Goal: Task Accomplishment & Management: Manage account settings

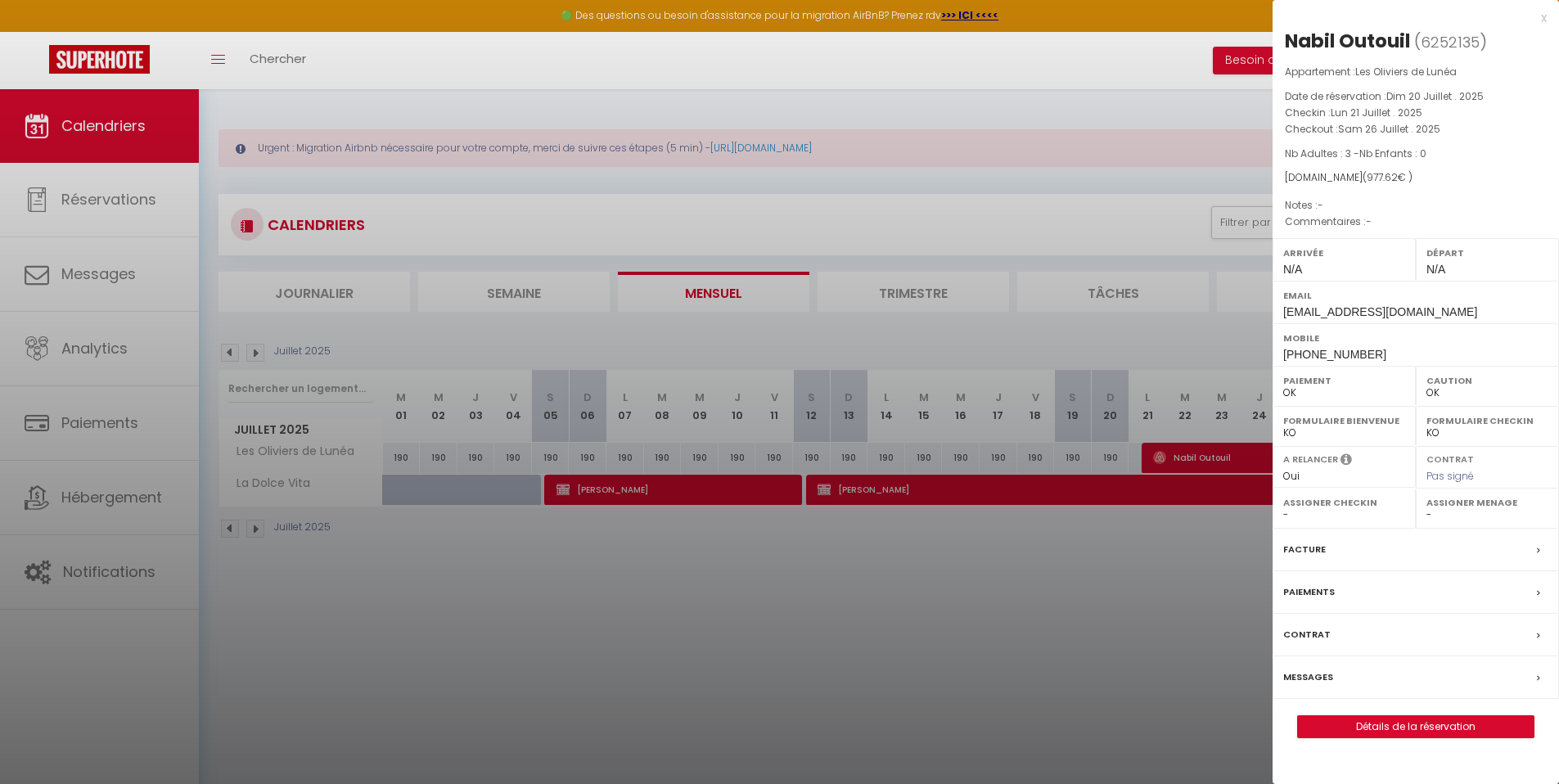
select select "0"
click at [647, 96] on div at bounding box center [780, 392] width 1559 height 784
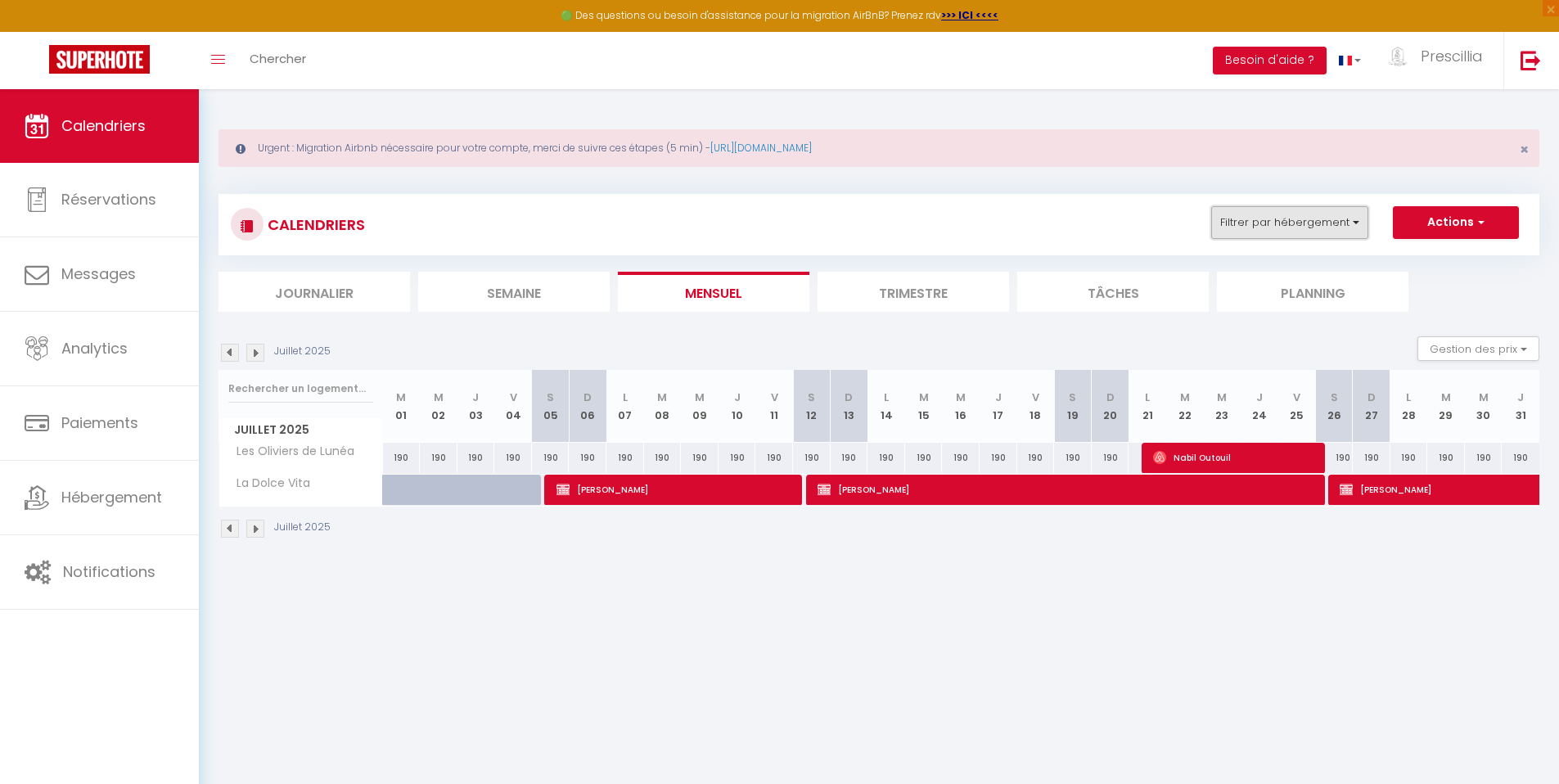
click at [1264, 228] on button "Filtrer par hébergement" at bounding box center [1290, 222] width 157 height 33
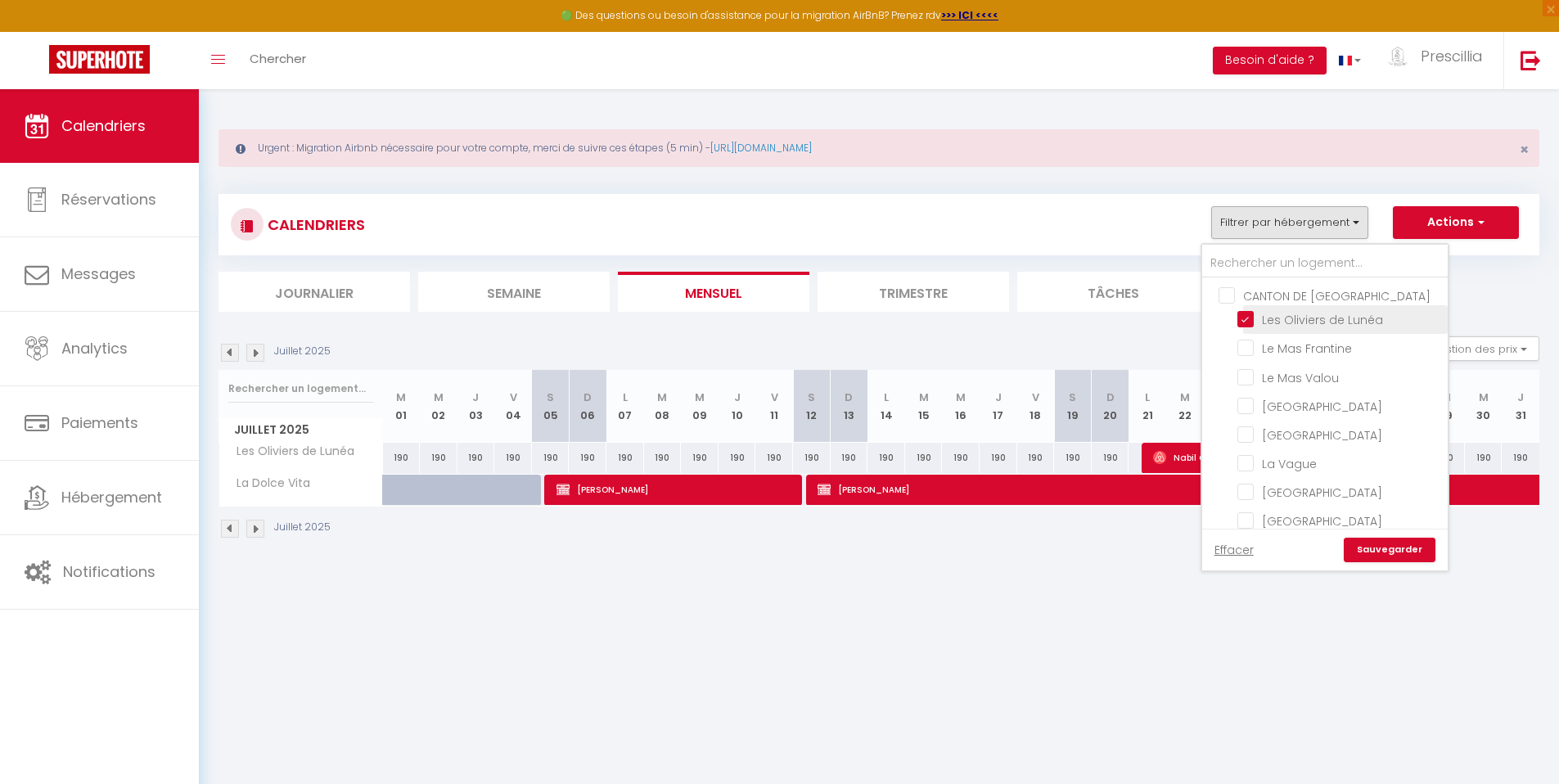
click at [1279, 327] on span "Les Oliviers de Lunéa" at bounding box center [1322, 320] width 121 height 16
click at [1279, 326] on input "Les Oliviers de Lunéa" at bounding box center [1339, 318] width 204 height 16
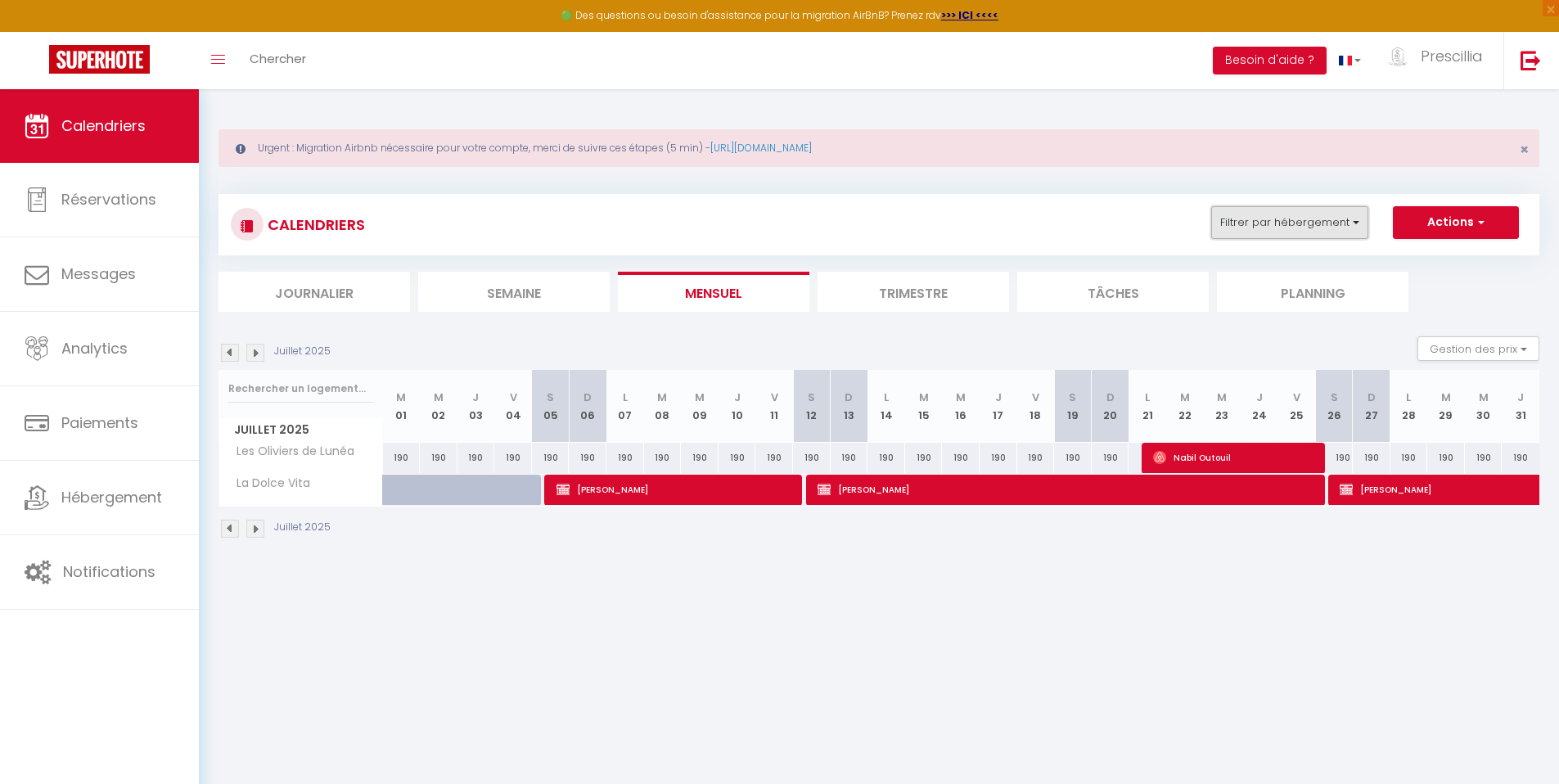
click at [1287, 226] on button "Filtrer par hébergement" at bounding box center [1290, 222] width 157 height 33
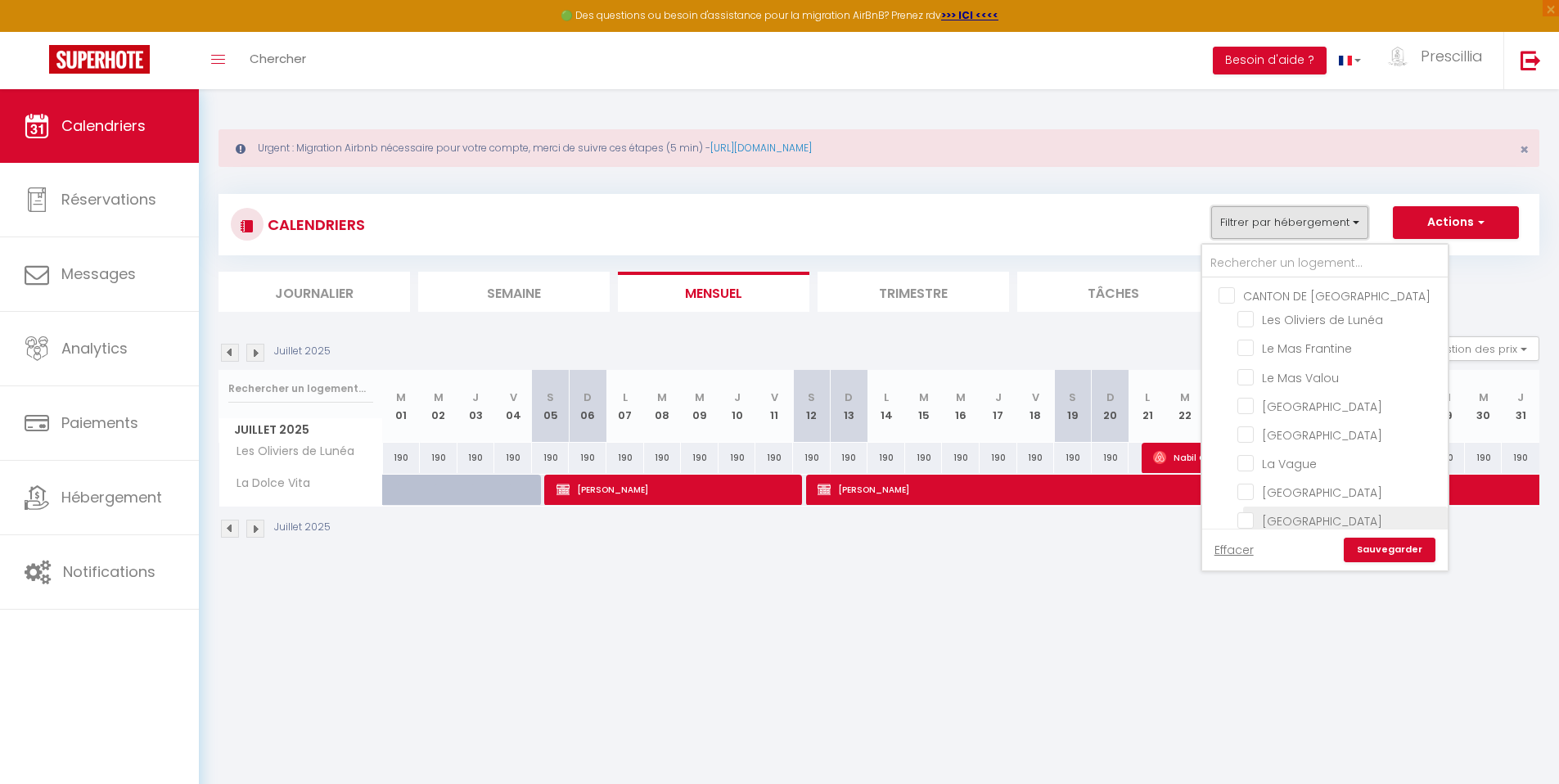
scroll to position [142, 0]
click at [1276, 501] on span "La Dolce Vita" at bounding box center [1299, 494] width 75 height 16
click at [1276, 501] on input "La Dolce Vita" at bounding box center [1339, 493] width 204 height 16
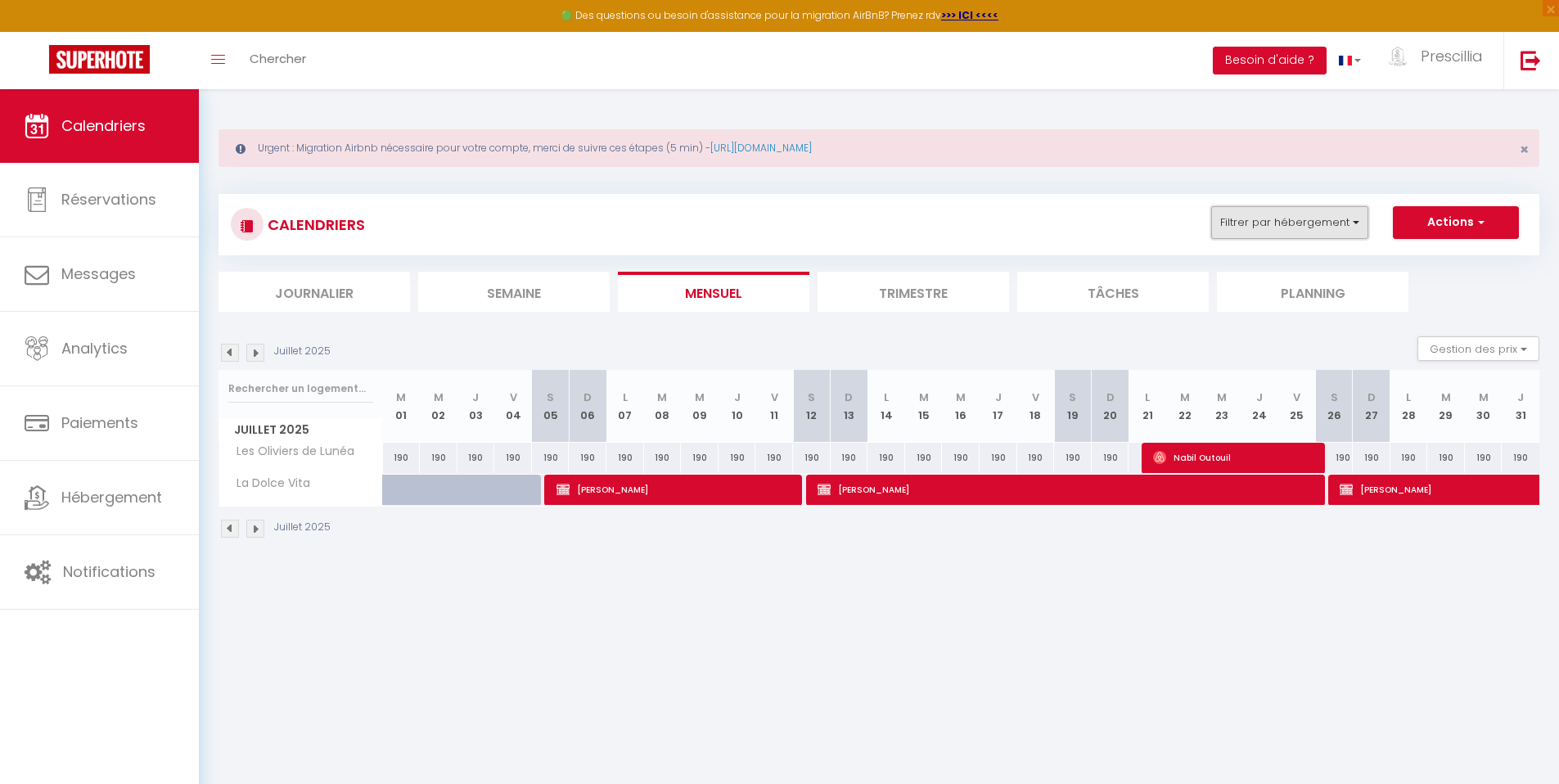
click at [1263, 232] on button "Filtrer par hébergement" at bounding box center [1290, 222] width 157 height 33
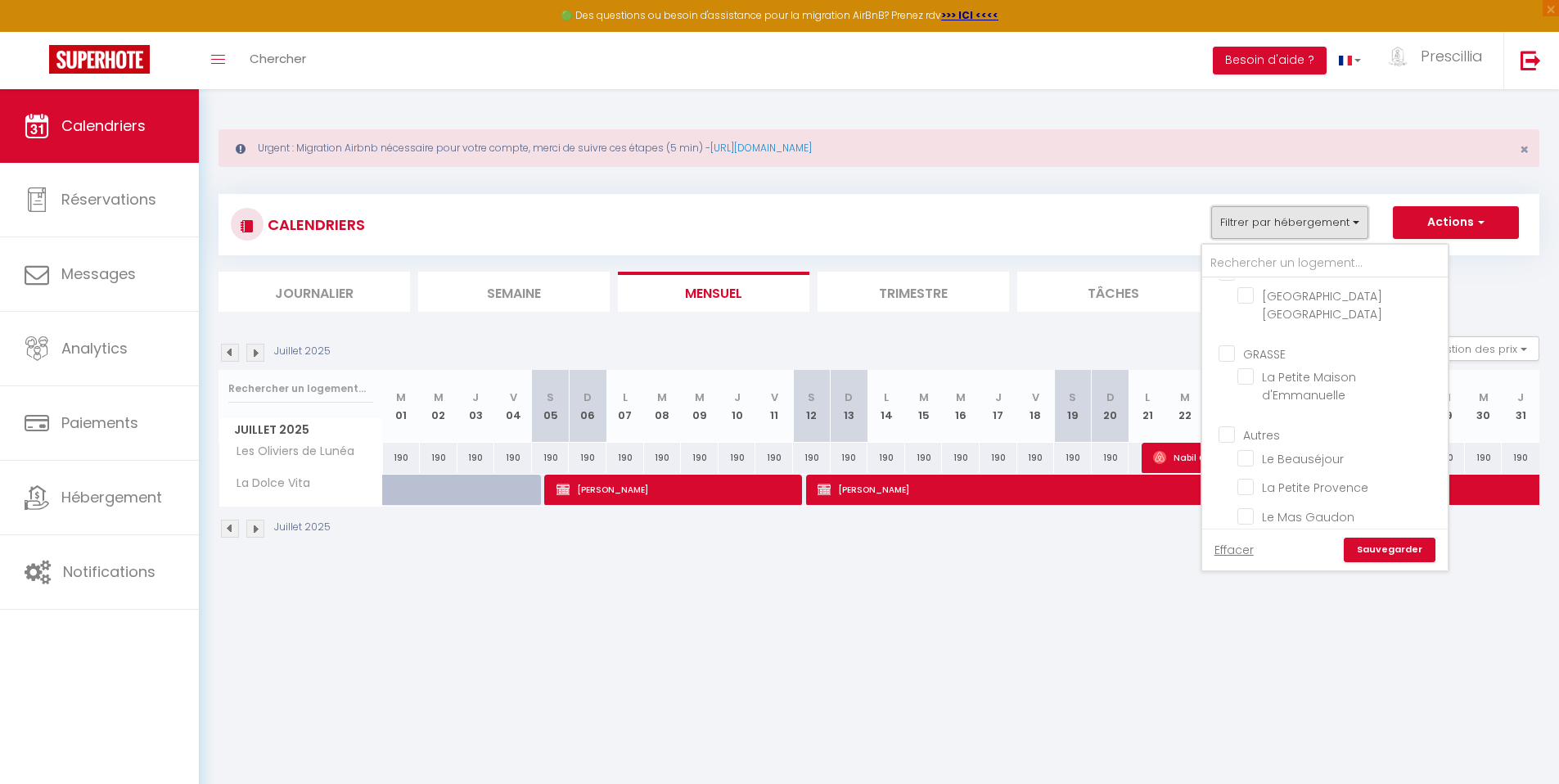
scroll to position [848, 0]
click at [1308, 427] on input "Le Beauséjour" at bounding box center [1339, 435] width 204 height 16
checkbox input "true"
checkbox input "false"
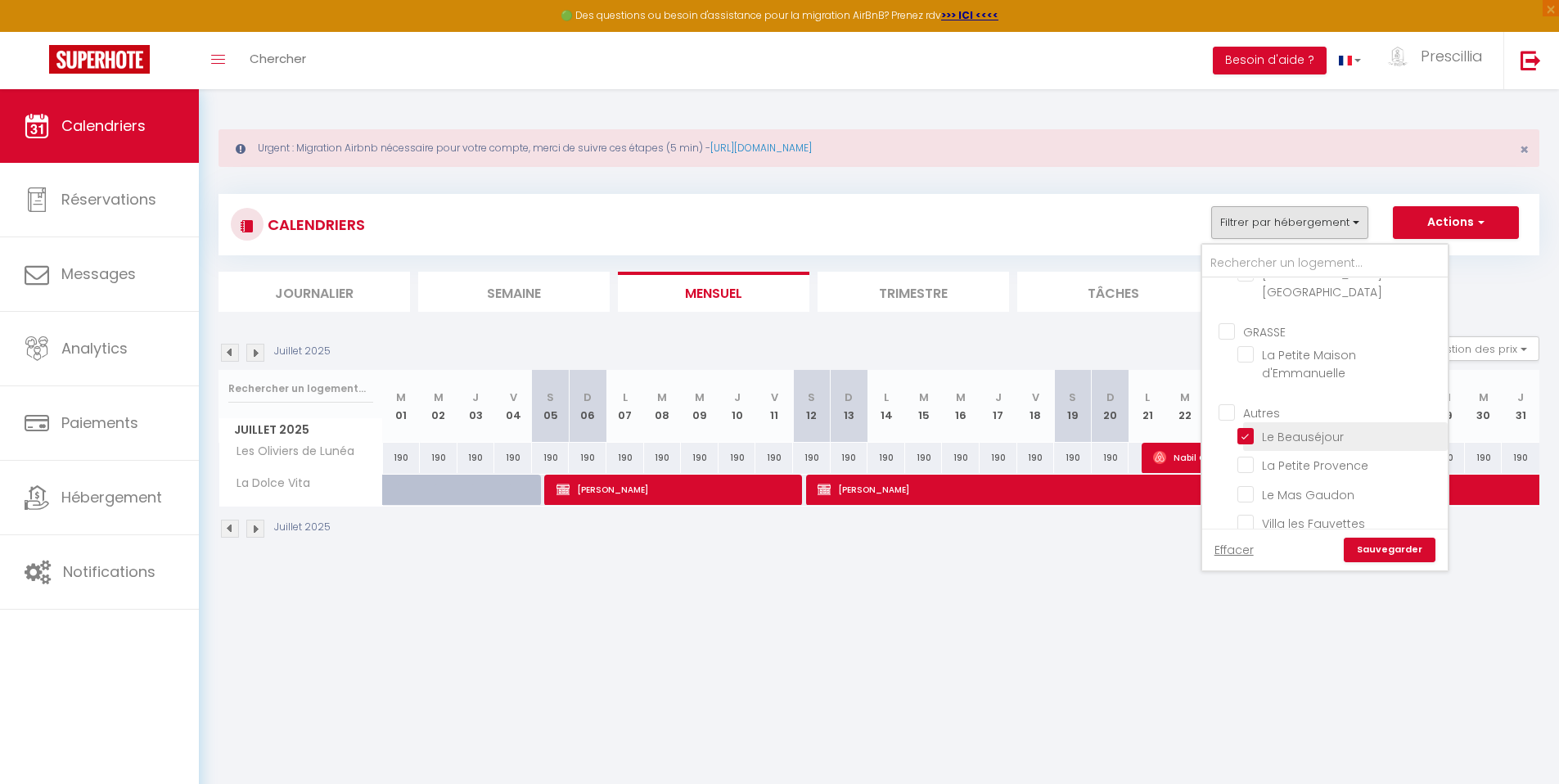
checkbox input "false"
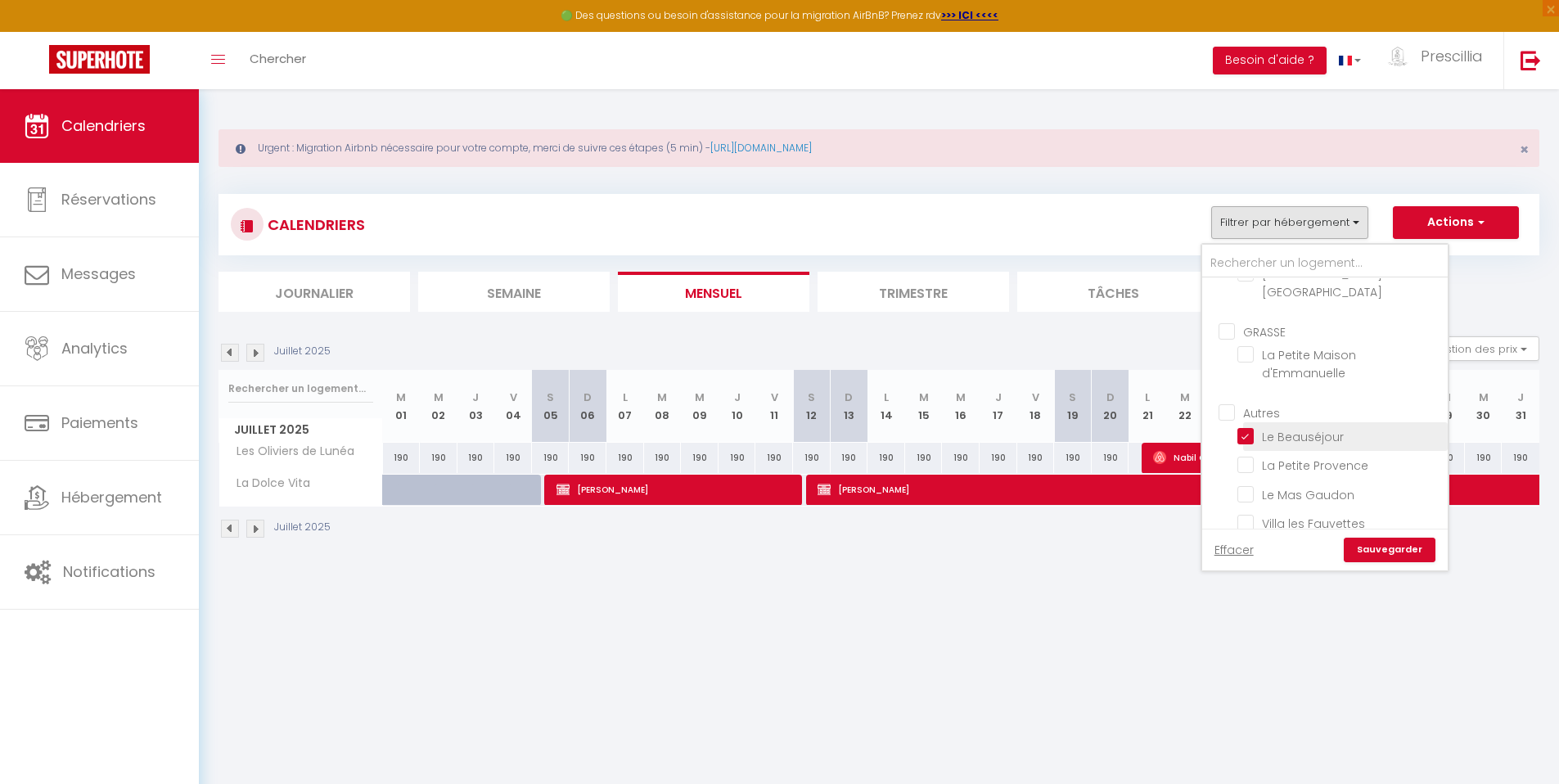
checkbox input "false"
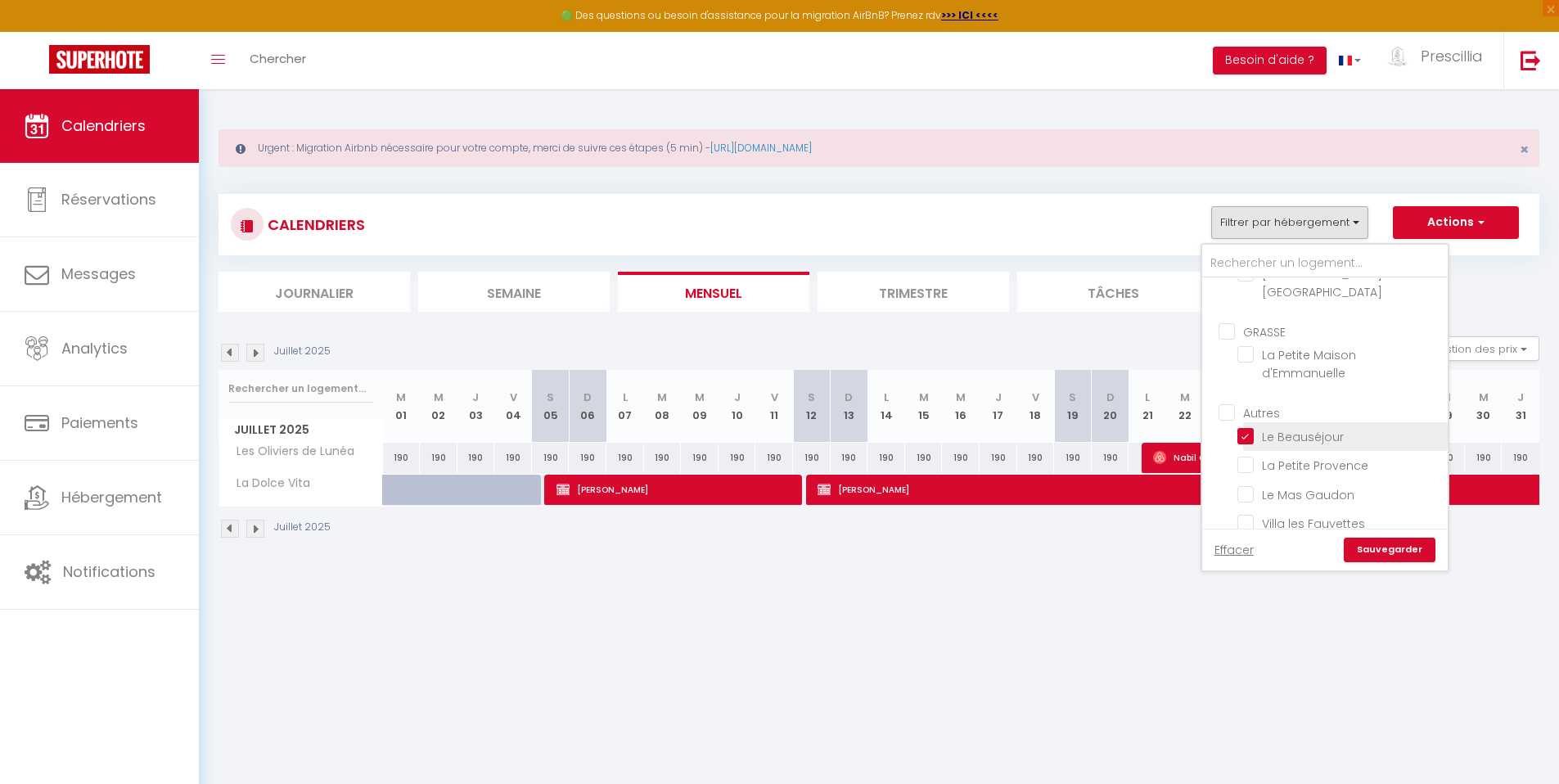
checkbox input "false"
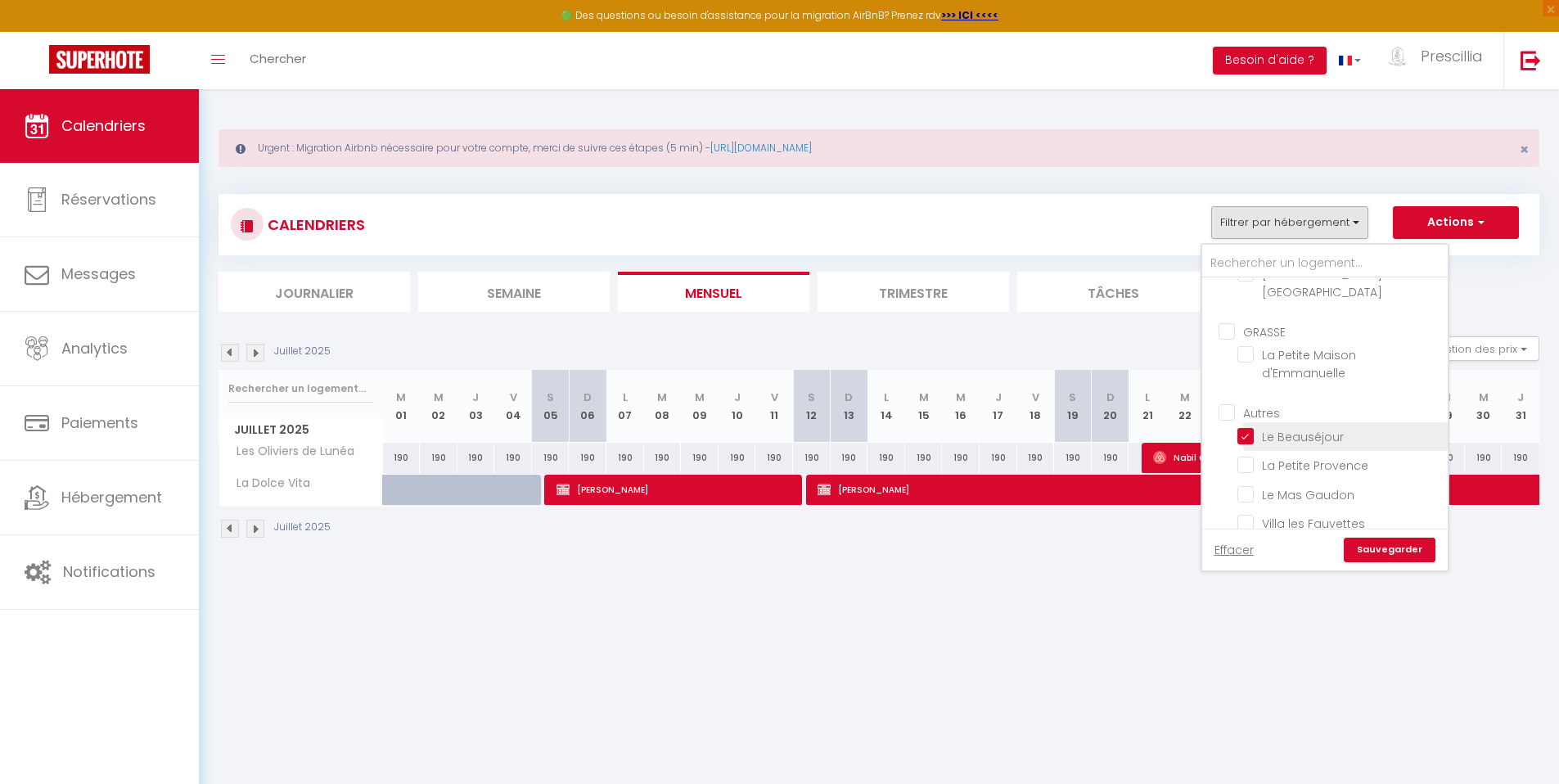
checkbox input "false"
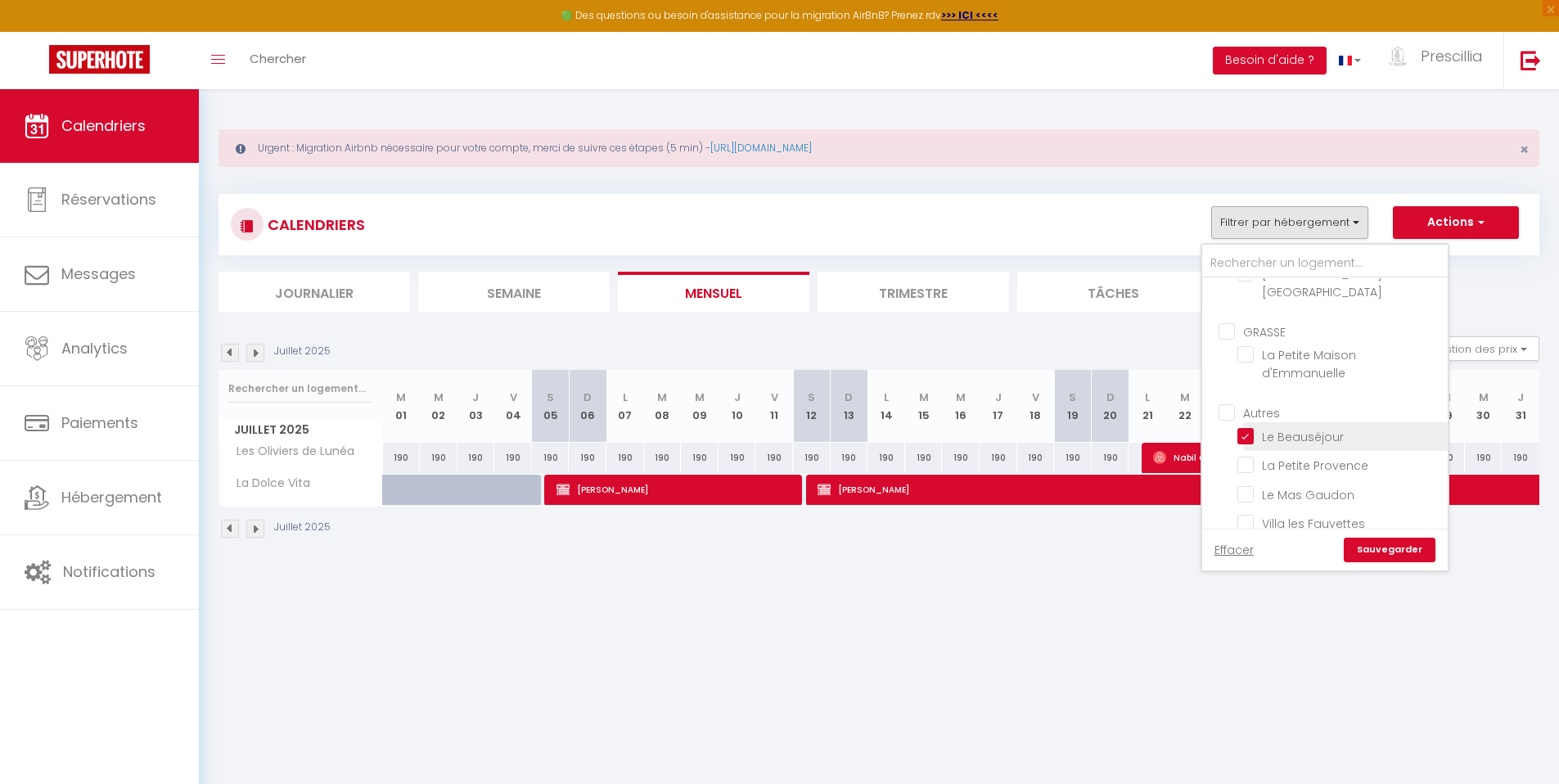
checkbox input "false"
click at [1394, 553] on link "Sauvegarder" at bounding box center [1389, 549] width 91 height 24
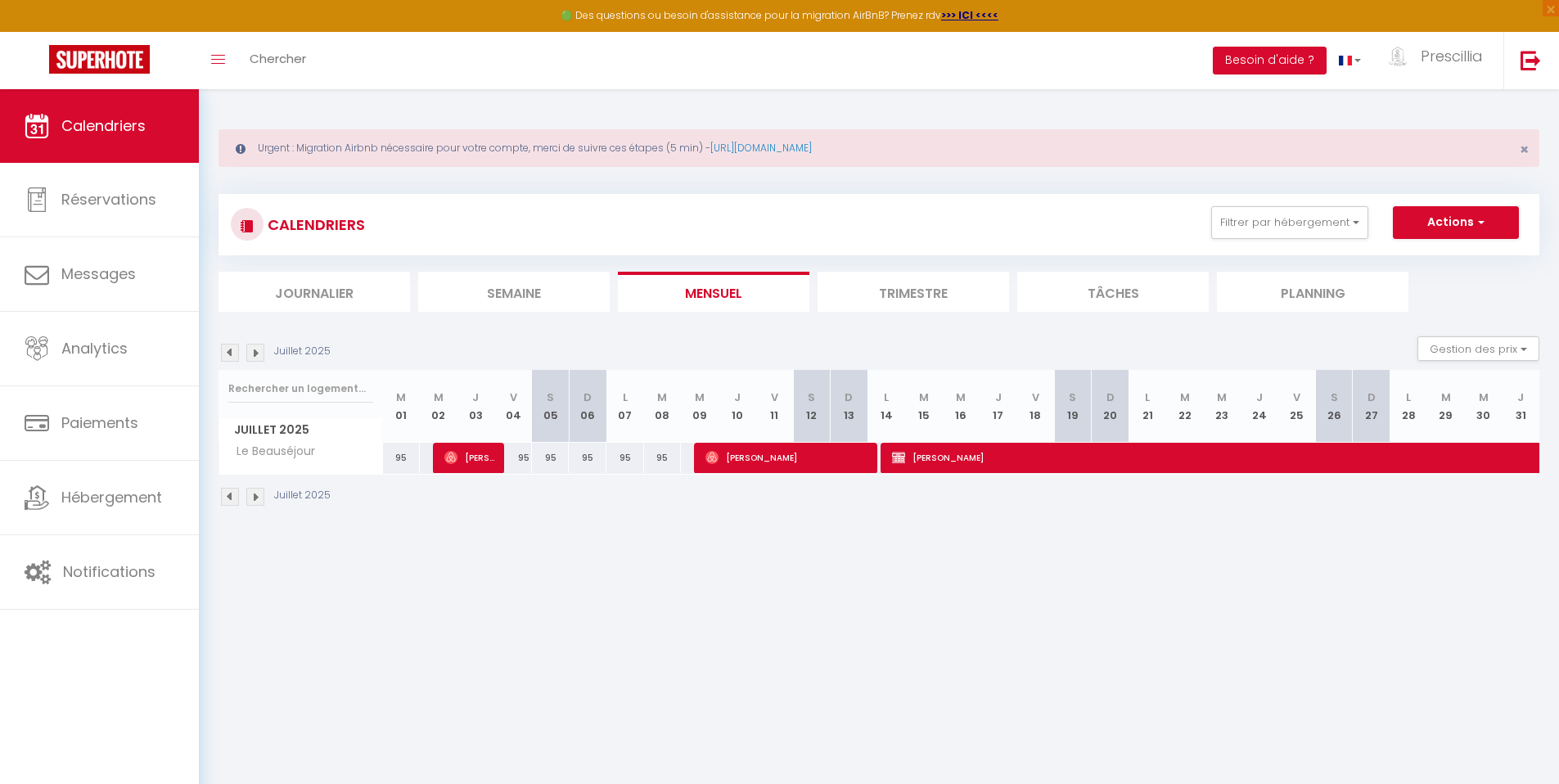
click at [258, 356] on img at bounding box center [255, 353] width 18 height 18
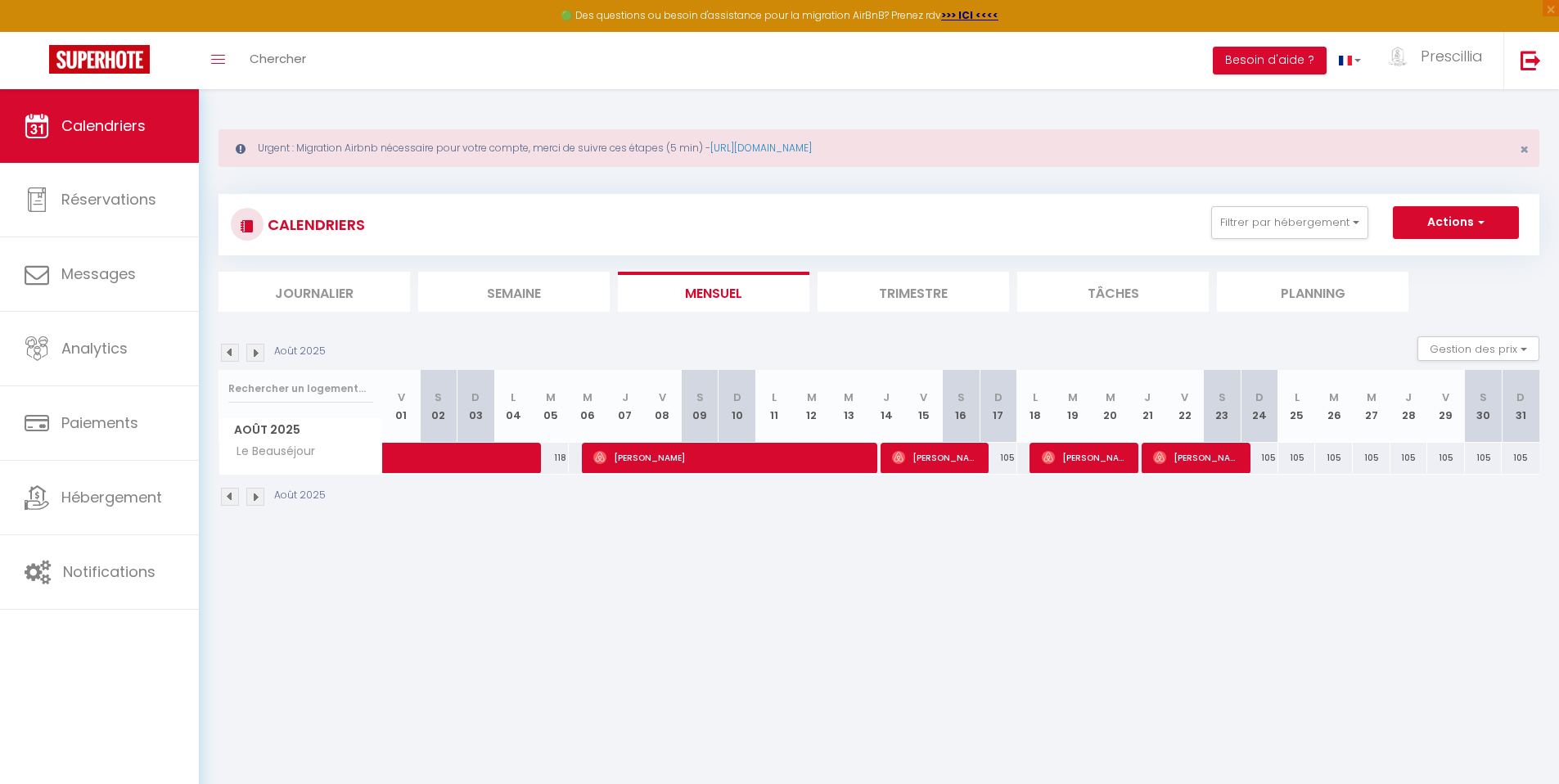
click at [258, 356] on img at bounding box center [255, 353] width 18 height 18
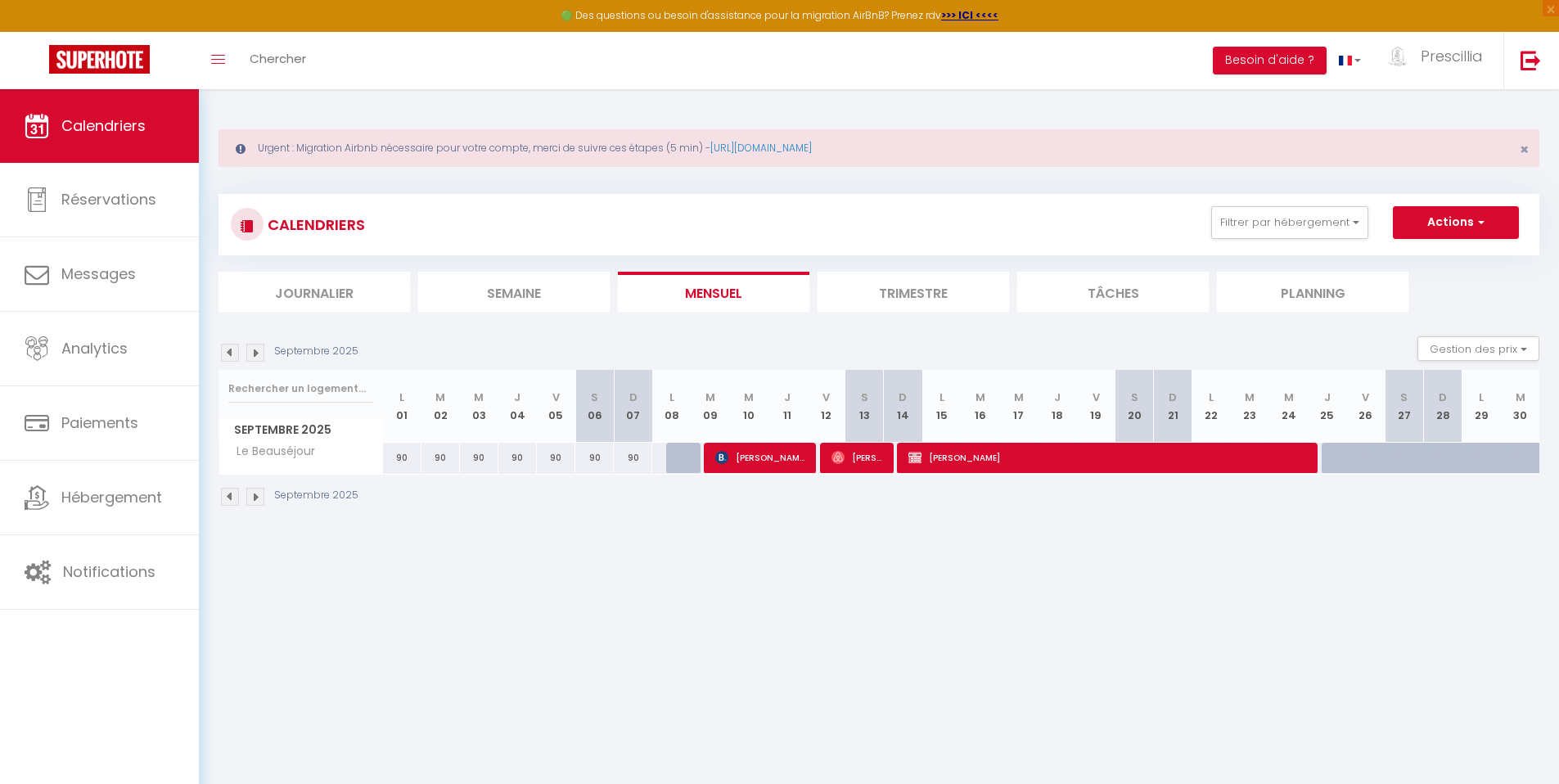
click at [258, 356] on img at bounding box center [255, 353] width 18 height 18
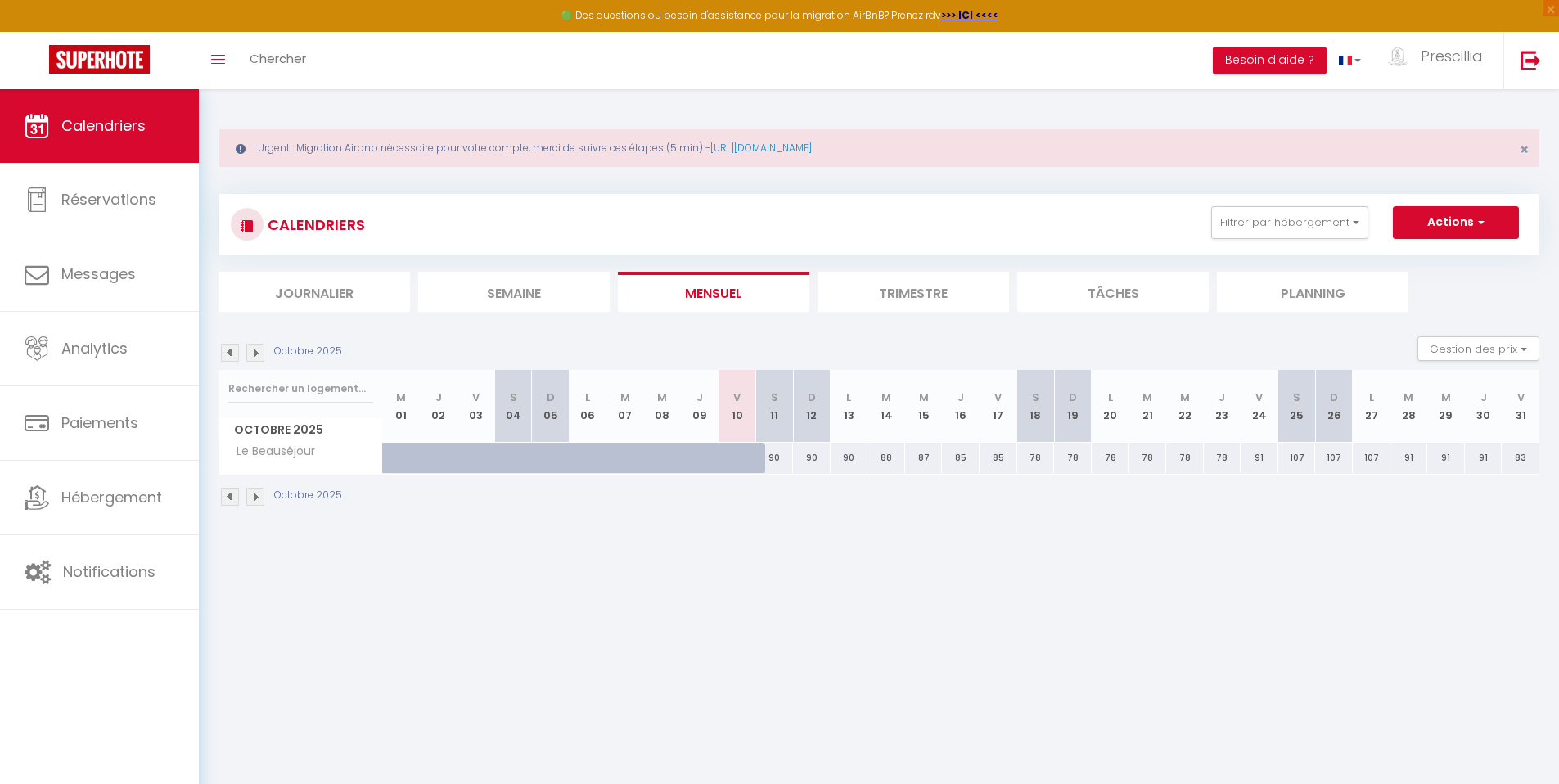
click at [777, 460] on div "90" at bounding box center [774, 457] width 38 height 30
type input "90"
type input "Sam 11 Octobre 2025"
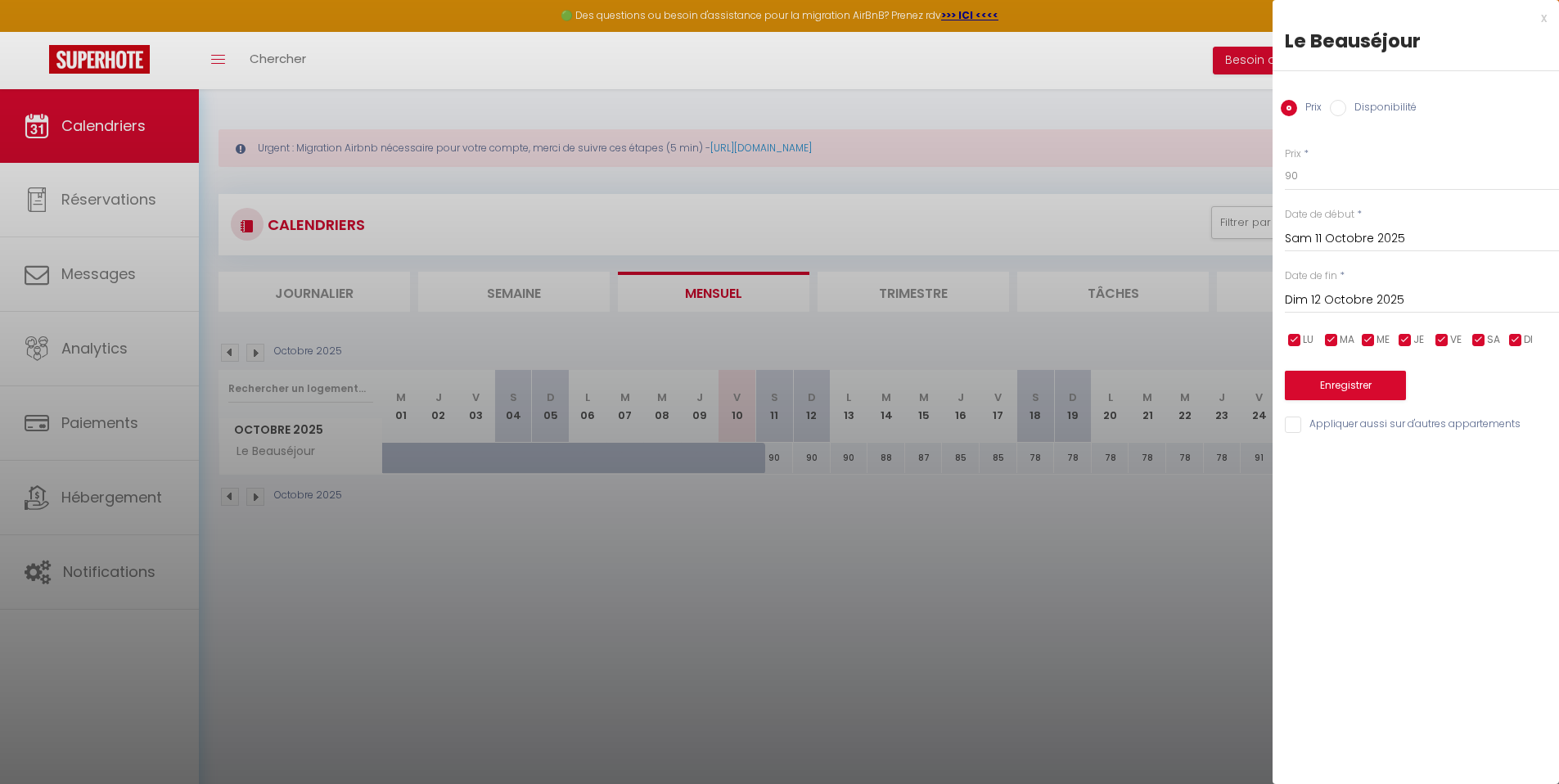
click at [1335, 298] on input "Dim 12 Octobre 2025" at bounding box center [1421, 300] width 274 height 22
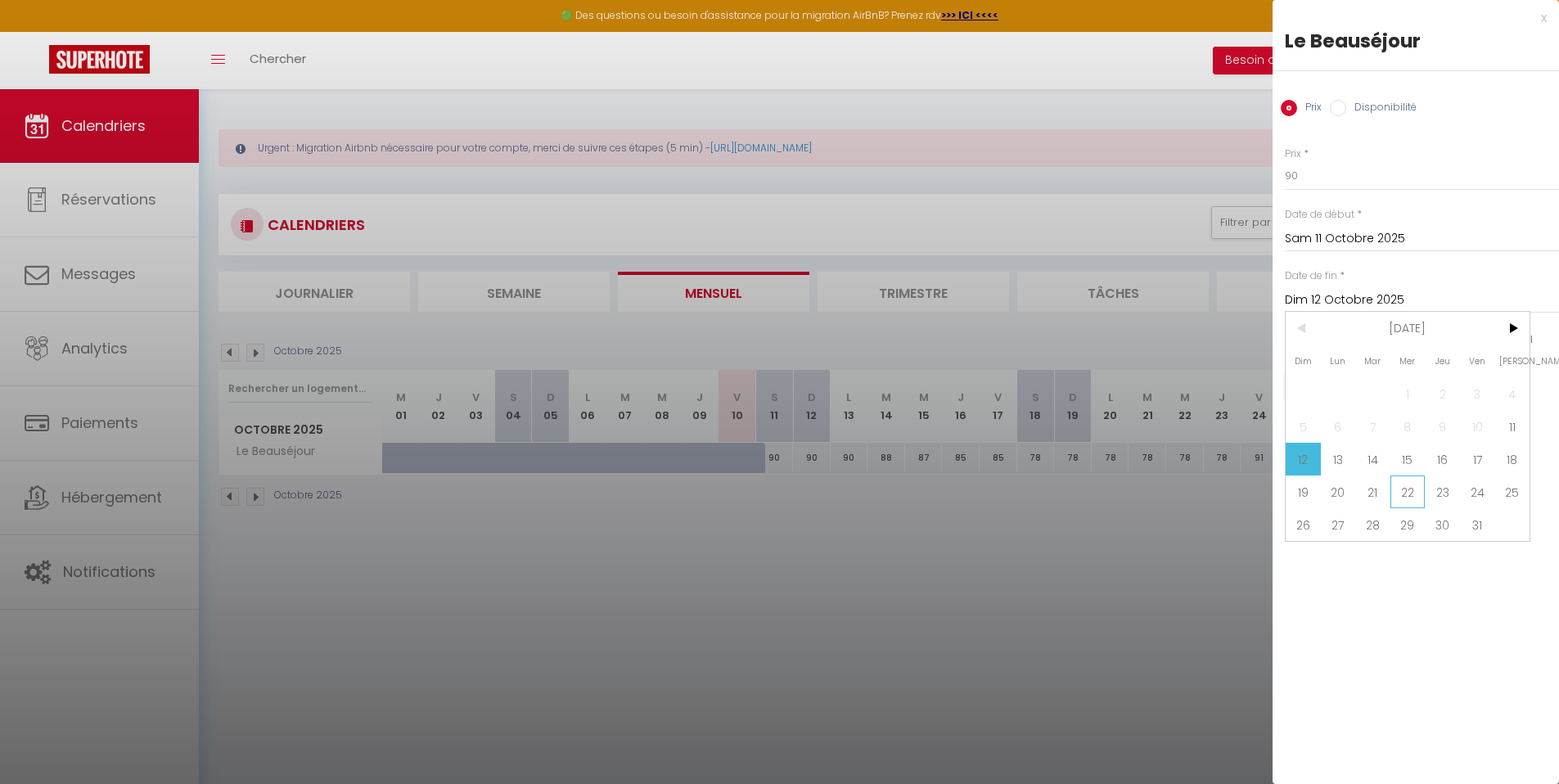
click at [1415, 496] on span "22" at bounding box center [1407, 492] width 35 height 33
type input "Mer 22 Octobre 2025"
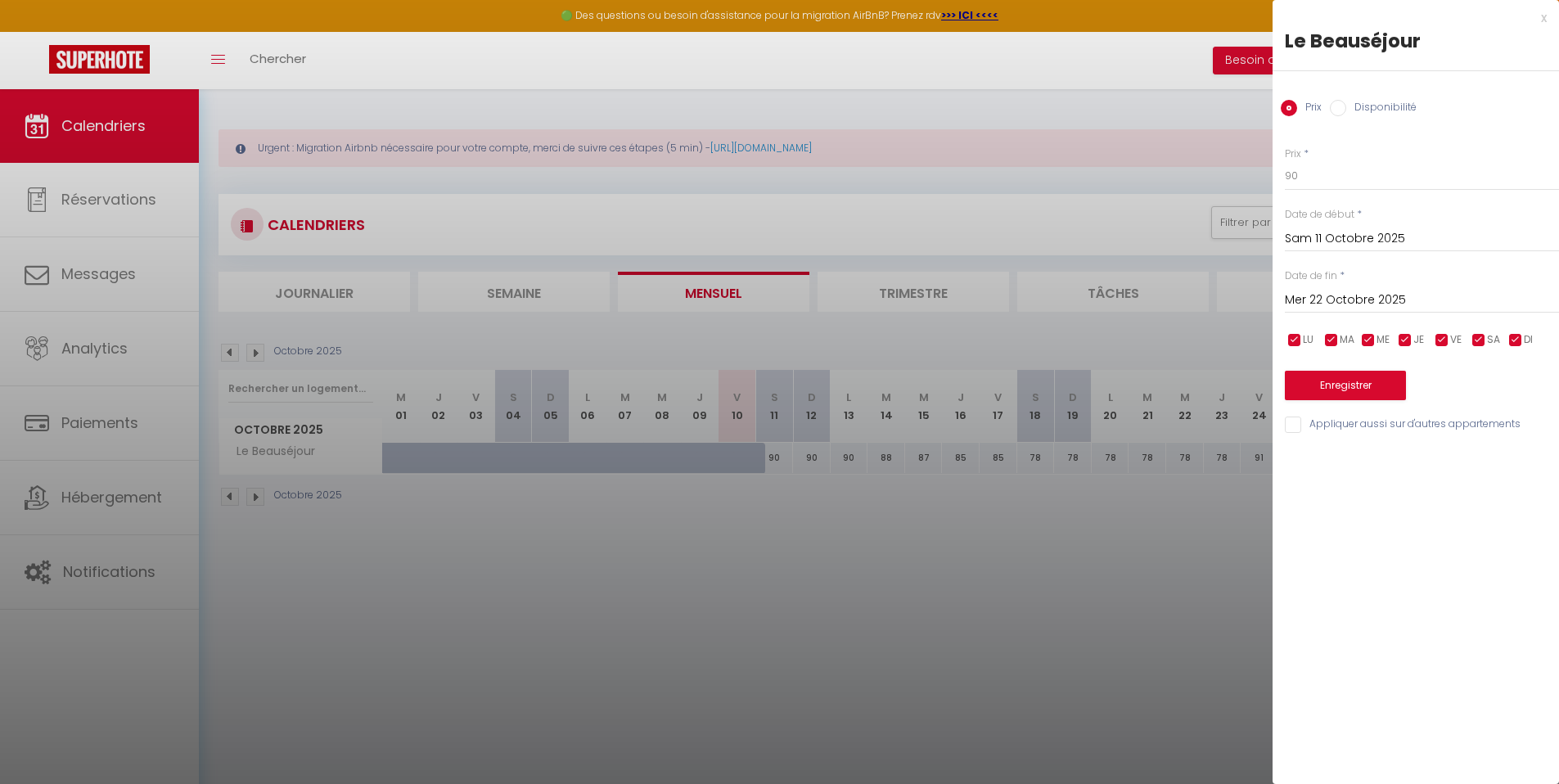
click at [1359, 108] on label "Disponibilité" at bounding box center [1381, 109] width 71 height 18
click at [1346, 108] on input "Disponibilité" at bounding box center [1337, 108] width 16 height 16
radio input "true"
radio input "false"
click at [1341, 175] on select "Disponible Indisponible" at bounding box center [1421, 176] width 274 height 31
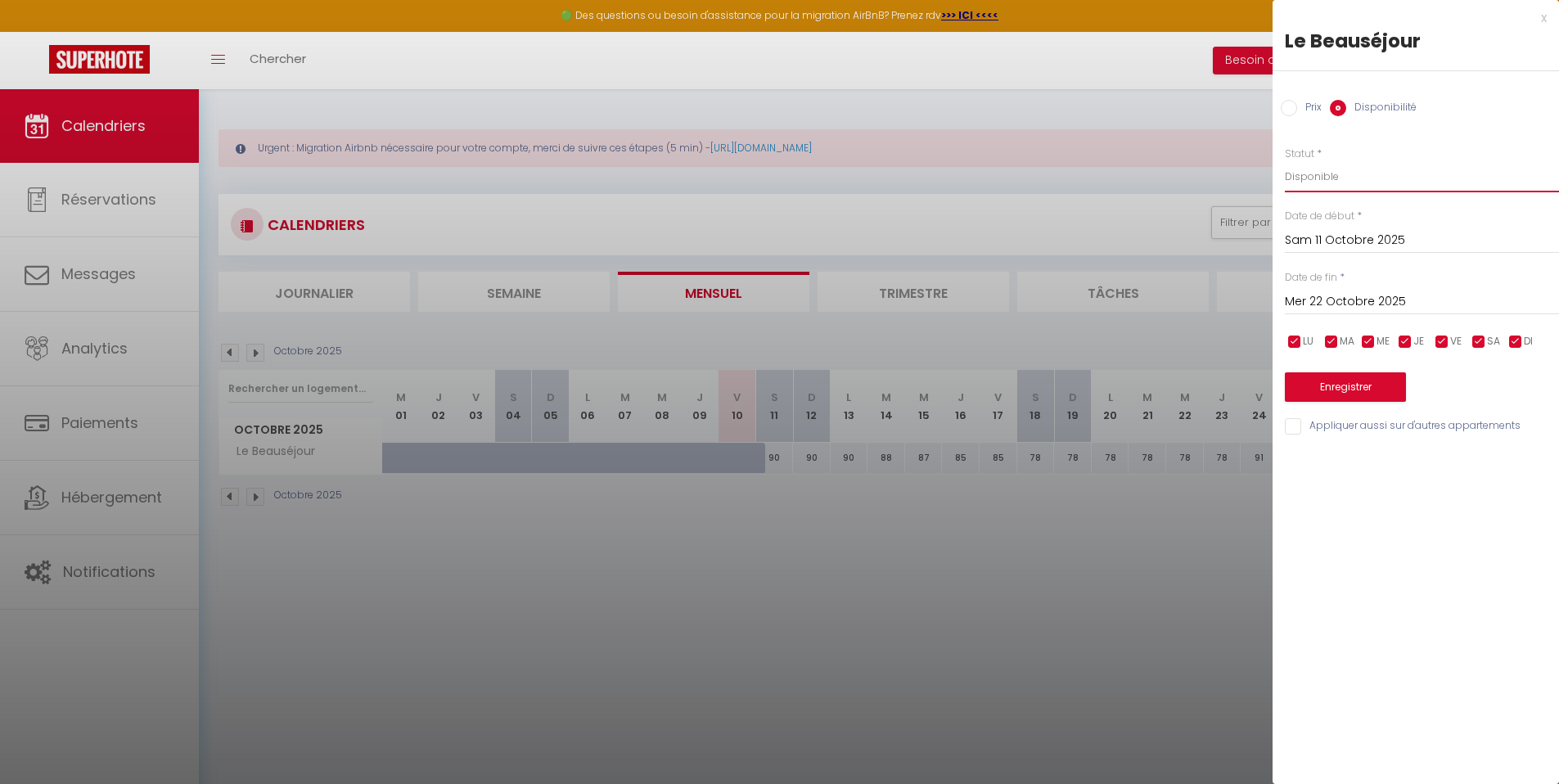
select select "0"
click at [1284, 161] on select "Disponible Indisponible" at bounding box center [1421, 176] width 274 height 31
click at [1358, 390] on button "Enregistrer" at bounding box center [1345, 387] width 121 height 30
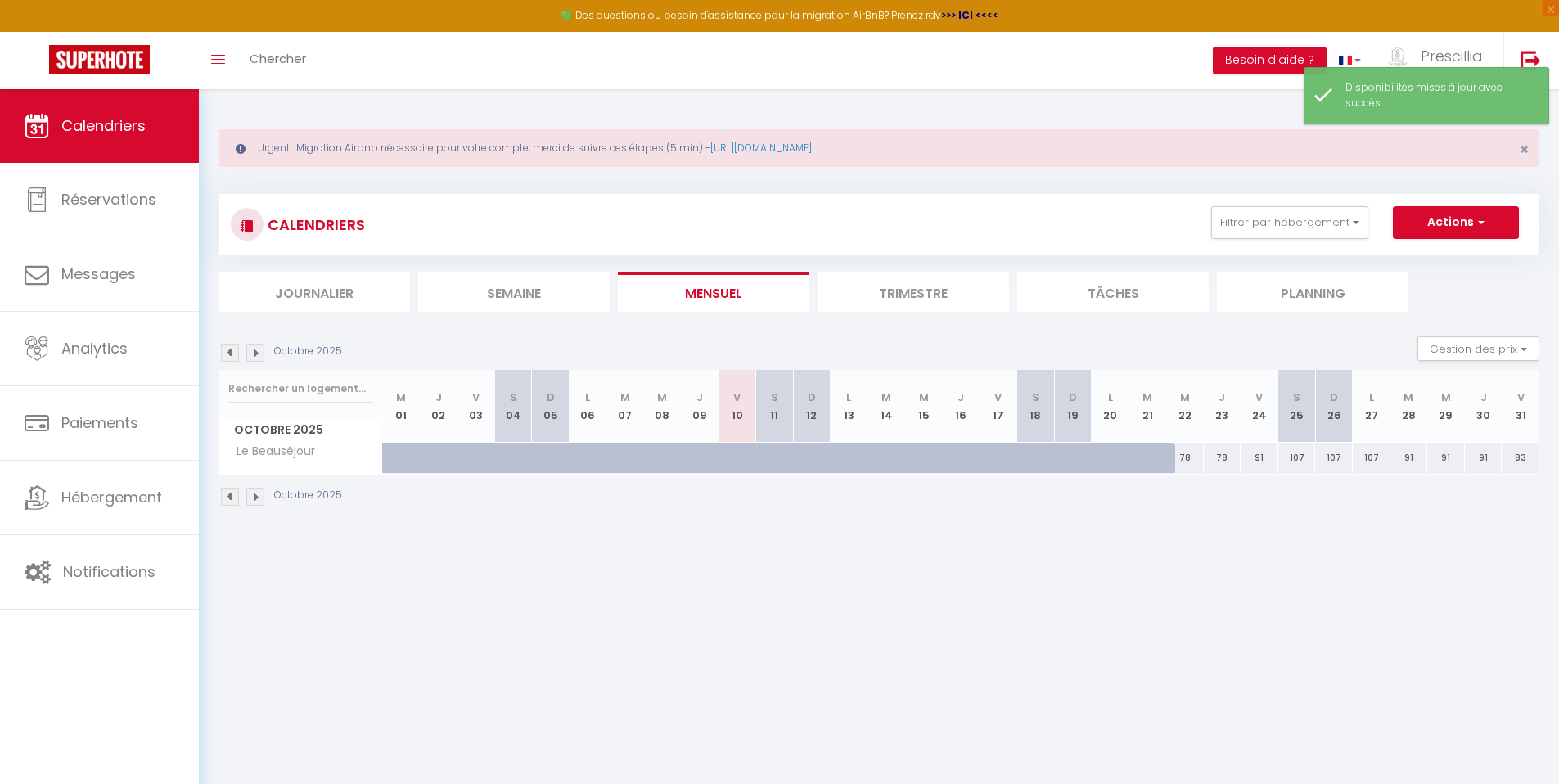
click at [1188, 458] on div "78" at bounding box center [1185, 457] width 38 height 30
select select "1"
type input "Mer 22 Octobre 2025"
type input "Jeu 23 Octobre 2025"
